Goal: Transaction & Acquisition: Download file/media

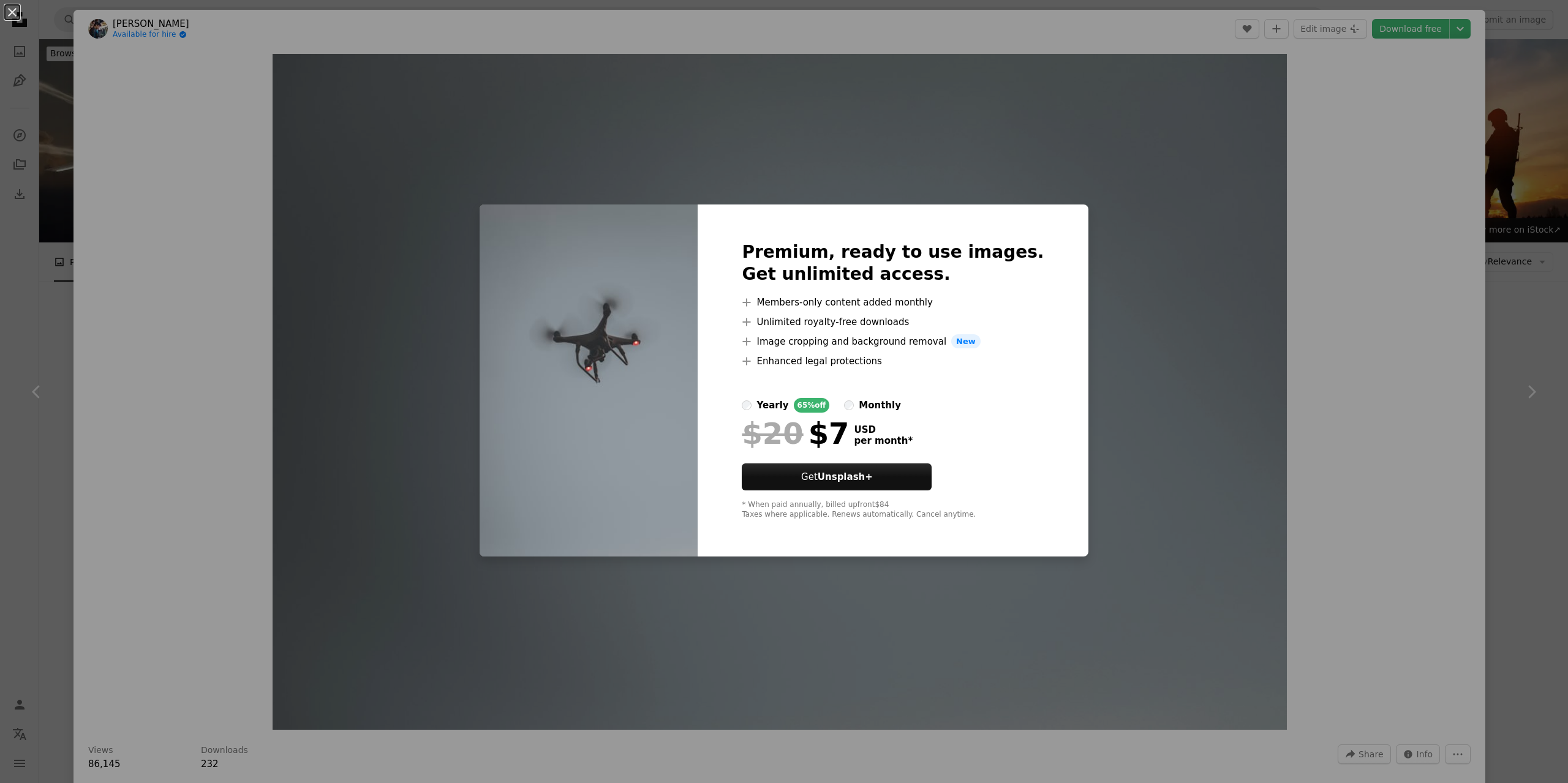
click at [1306, 123] on div "An X shape Premium, ready to use images. Get unlimited access. A plus sign Memb…" at bounding box center [784, 392] width 1568 height 783
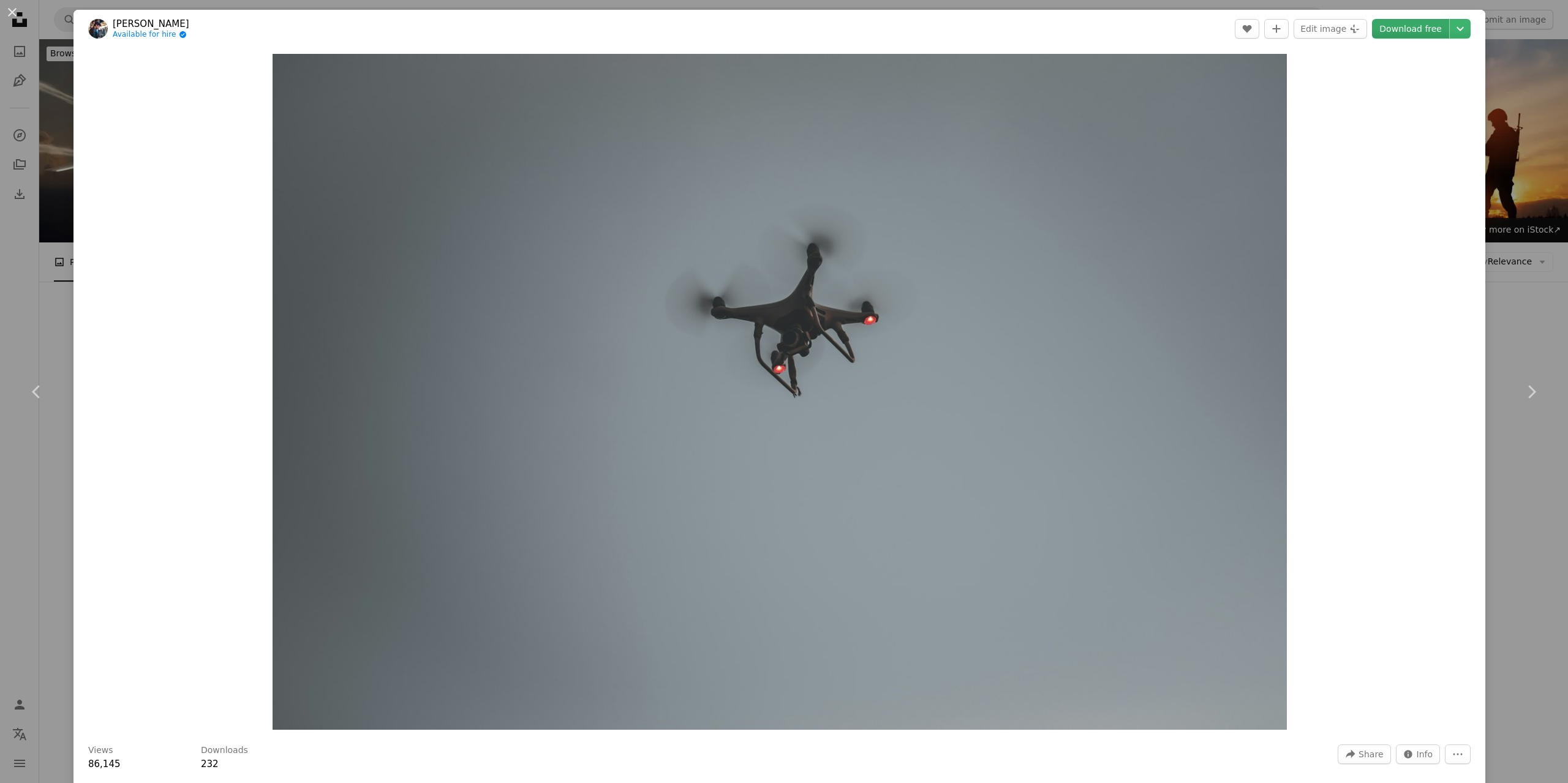
click at [1421, 26] on link "Download free" at bounding box center [1410, 28] width 77 height 20
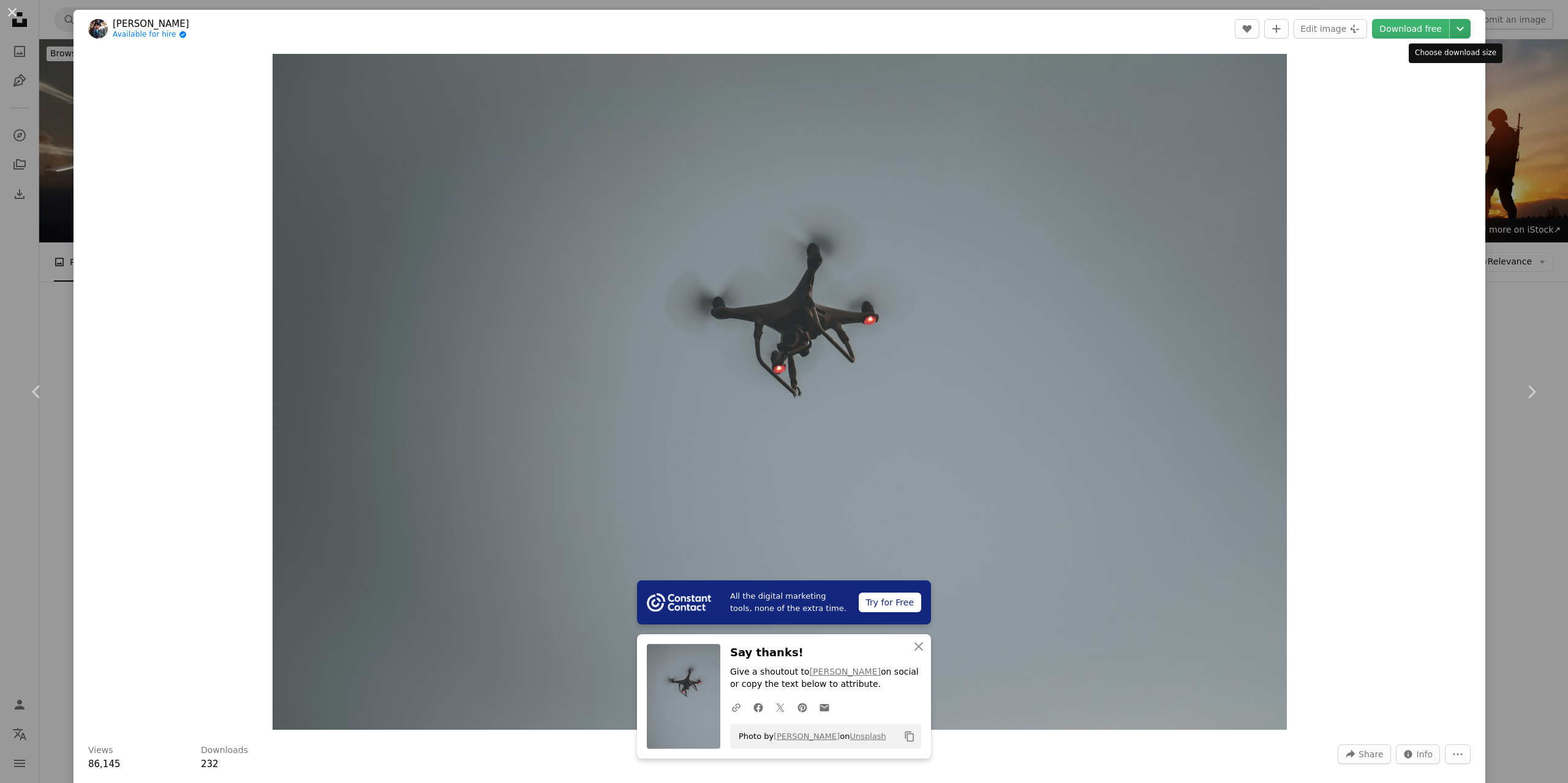
click at [1449, 21] on button "Chevron down" at bounding box center [1460, 28] width 21 height 20
click at [1413, 81] on span "( 1920 x 1280 )" at bounding box center [1416, 81] width 61 height 9
click at [1531, 155] on div "An X shape Chevron left Chevron right All the digital marketing tools, none of …" at bounding box center [784, 392] width 1568 height 783
